Goal: Information Seeking & Learning: Learn about a topic

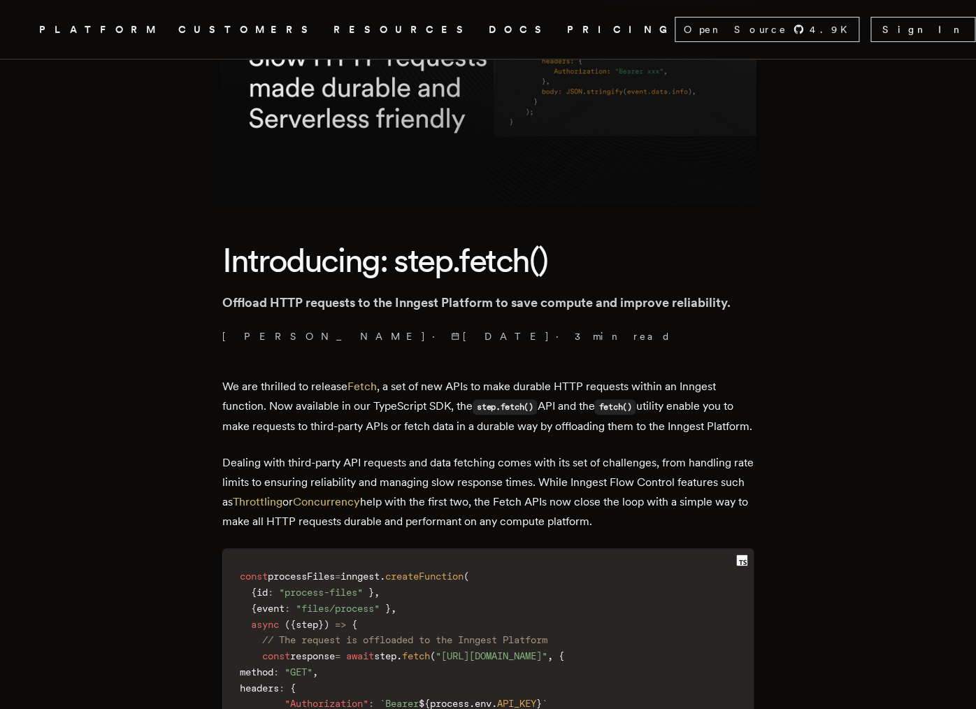
scroll to position [197, 0]
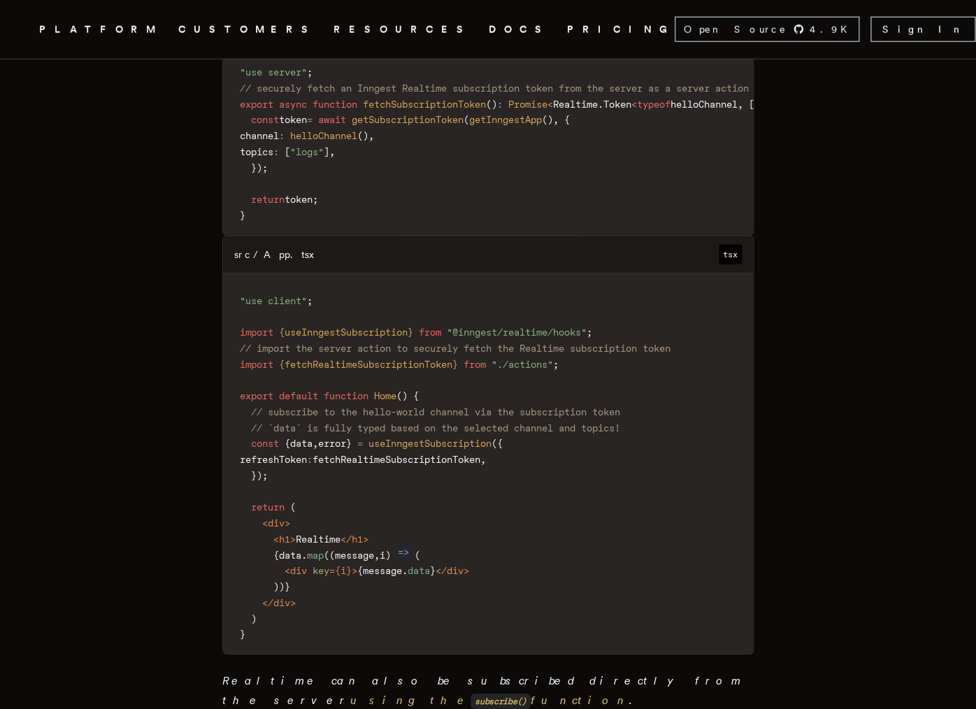
scroll to position [1436, 0]
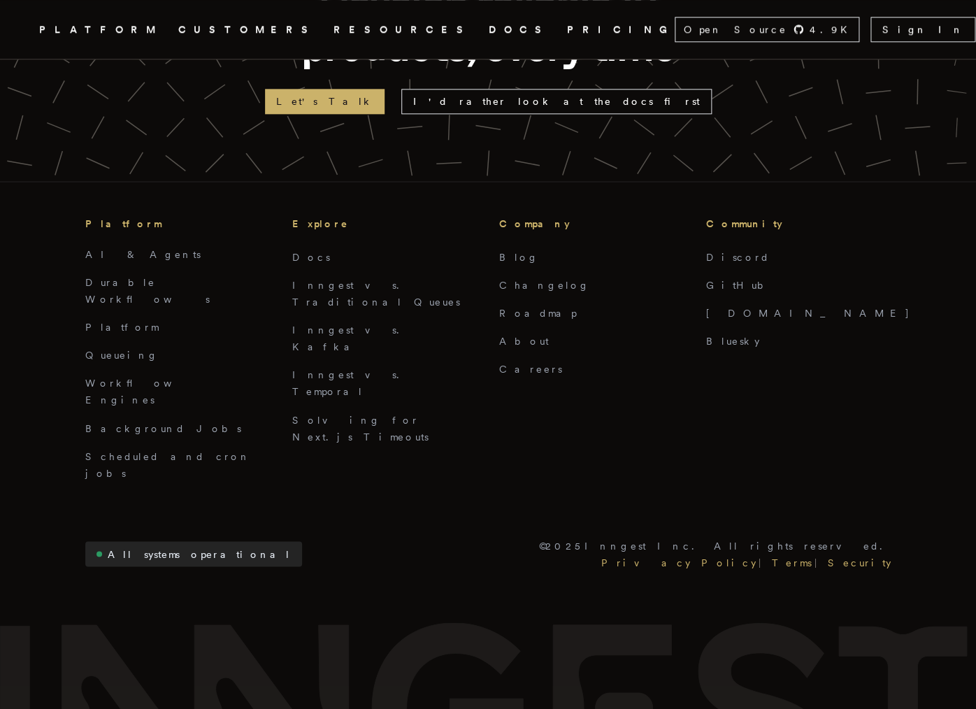
scroll to position [2542, 0]
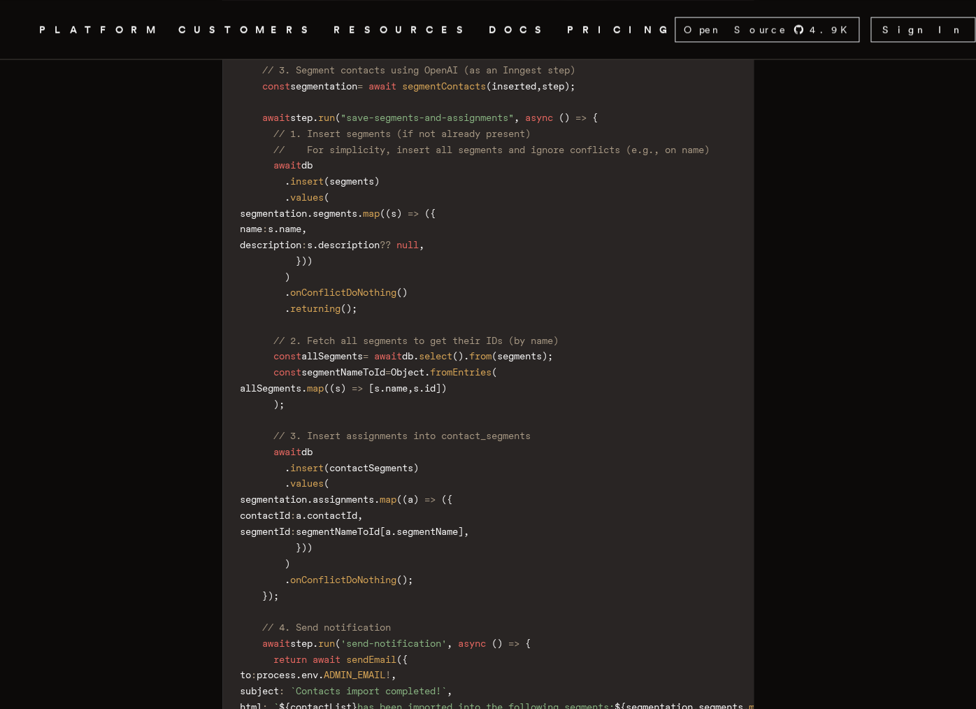
scroll to position [6594, 0]
